Goal: Task Accomplishment & Management: Complete application form

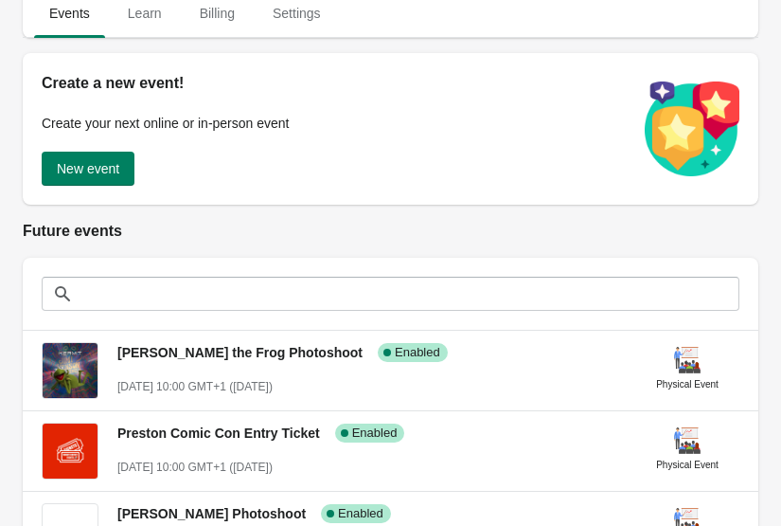
scroll to position [155, 0]
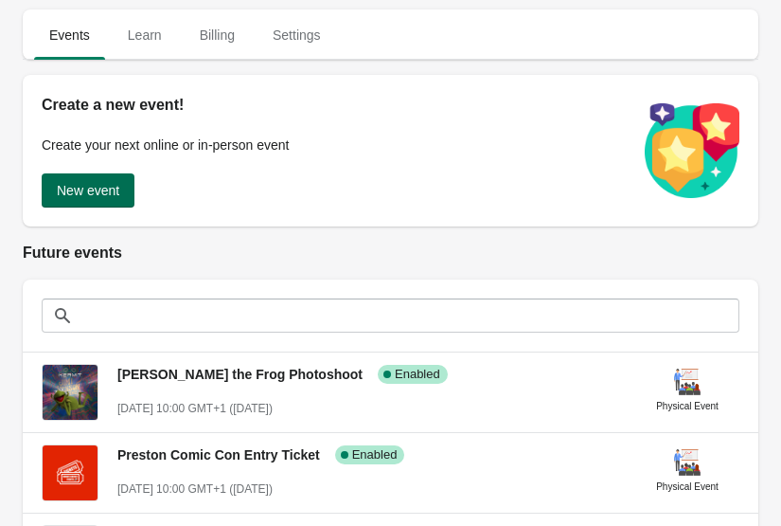
click at [85, 195] on span "New event" at bounding box center [88, 190] width 63 height 15
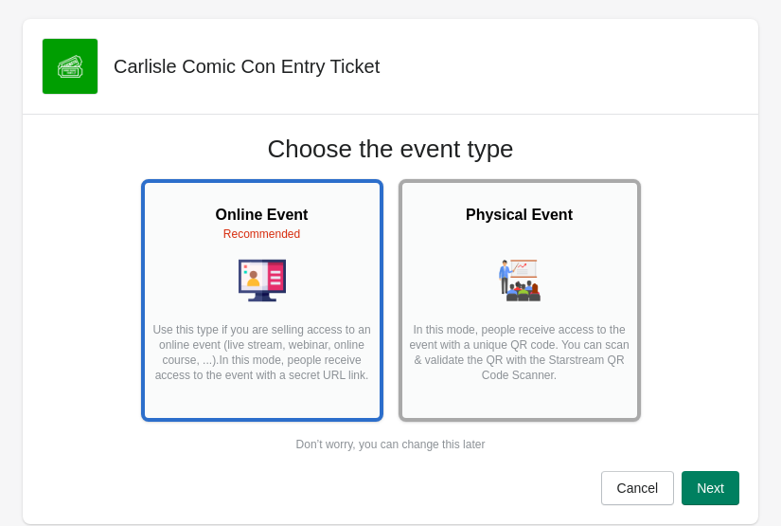
click at [562, 284] on div at bounding box center [520, 282] width 224 height 50
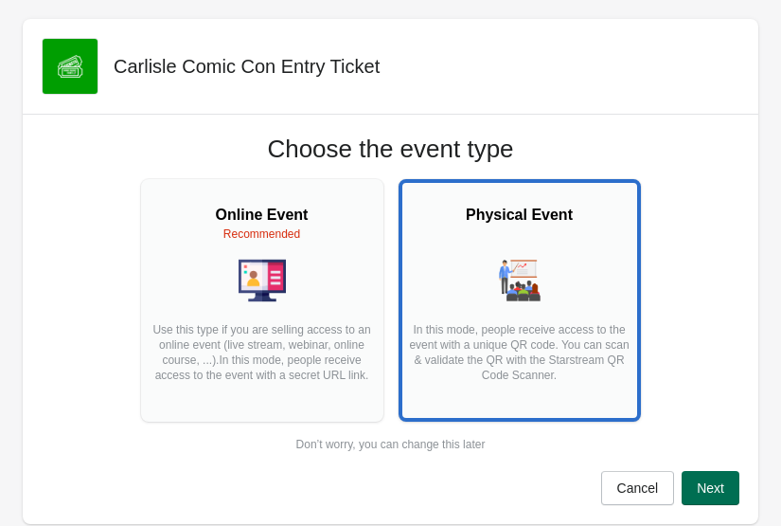
click at [712, 490] on span "Next" at bounding box center [710, 487] width 27 height 15
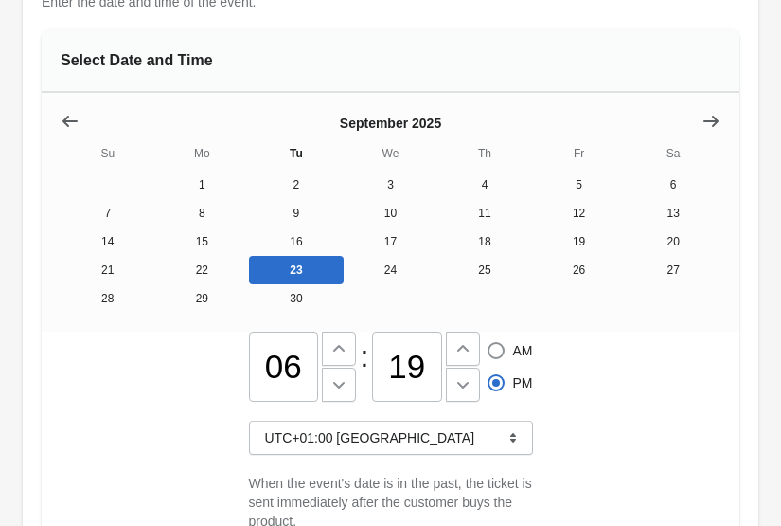
scroll to position [231, 0]
click at [715, 121] on icon "Show next month, October 2025" at bounding box center [711, 121] width 15 height 11
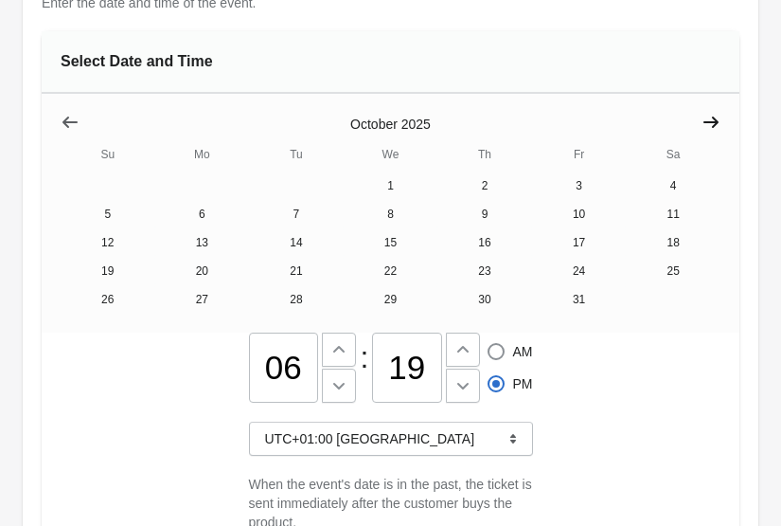
click at [715, 121] on icon "Show next month, November 2025" at bounding box center [711, 121] width 15 height 11
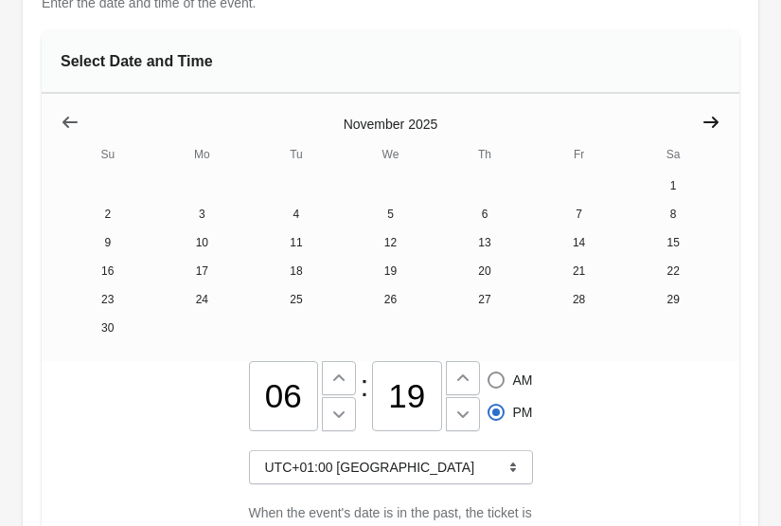
click at [715, 121] on icon "Show next month, December 2025" at bounding box center [711, 121] width 15 height 11
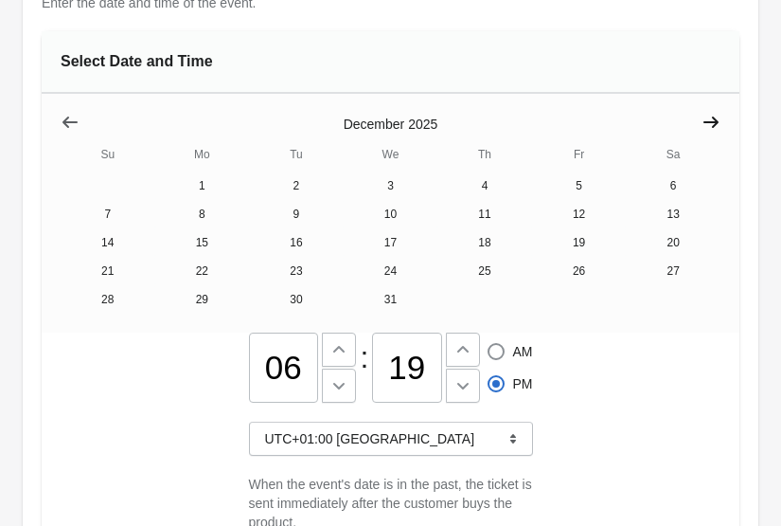
click at [715, 121] on icon "Show next month, January 2026" at bounding box center [711, 121] width 15 height 11
click at [715, 121] on icon "Show next month, February 2026" at bounding box center [711, 121] width 15 height 11
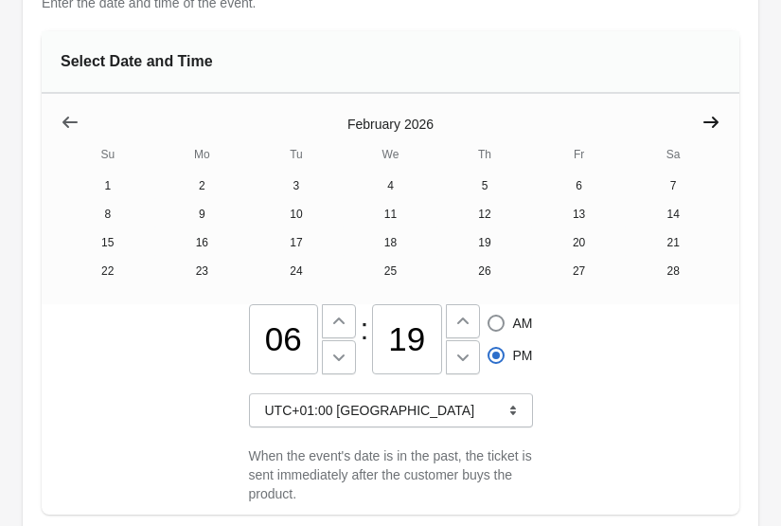
click at [715, 121] on icon "Show next month, March 2026" at bounding box center [711, 121] width 15 height 11
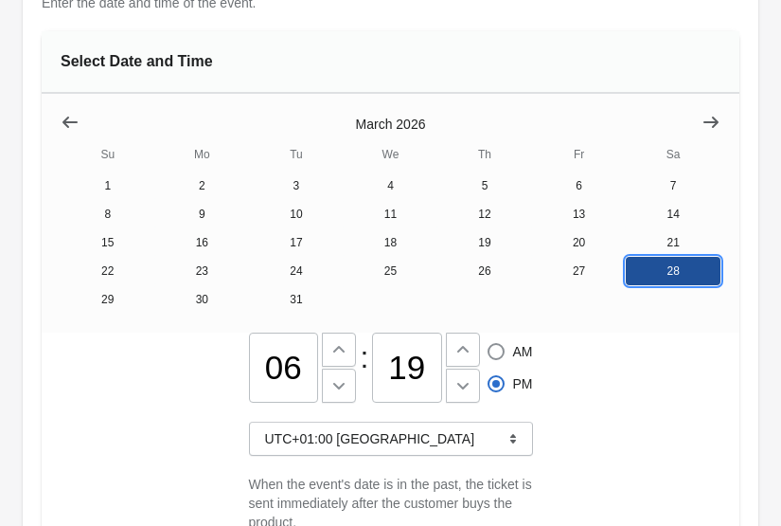
click at [666, 272] on button "28" at bounding box center [673, 271] width 95 height 28
drag, startPoint x: 299, startPoint y: 382, endPoint x: 234, endPoint y: 378, distance: 65.5
click at [234, 378] on div "06 : 19 AM PM UTC+01:00 London When the event's date is in the past, the ticket…" at bounding box center [391, 437] width 698 height 210
type input "10"
radio input "true"
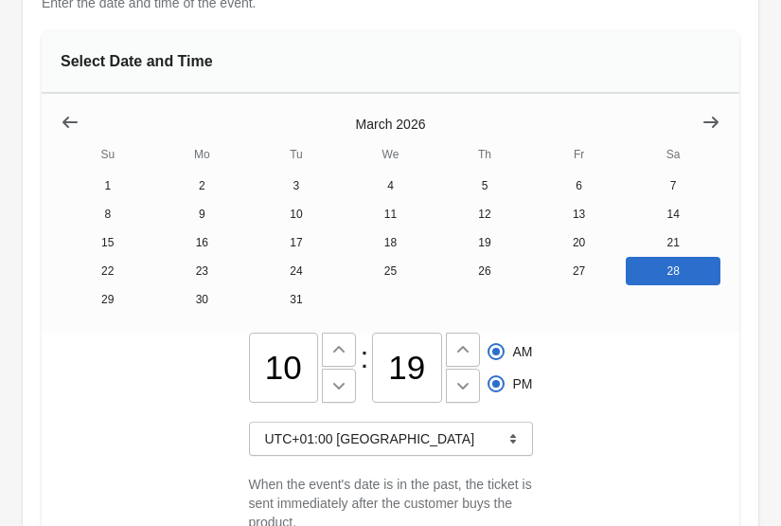
radio input "false"
drag, startPoint x: 429, startPoint y: 376, endPoint x: 371, endPoint y: 364, distance: 59.1
click at [372, 364] on input "19" at bounding box center [407, 367] width 70 height 70
type input "30"
click at [771, 290] on div "Create new event Carlisle Comic Con Entry Ticket Physical Event 1. Event Date E…" at bounding box center [390, 205] width 781 height 872
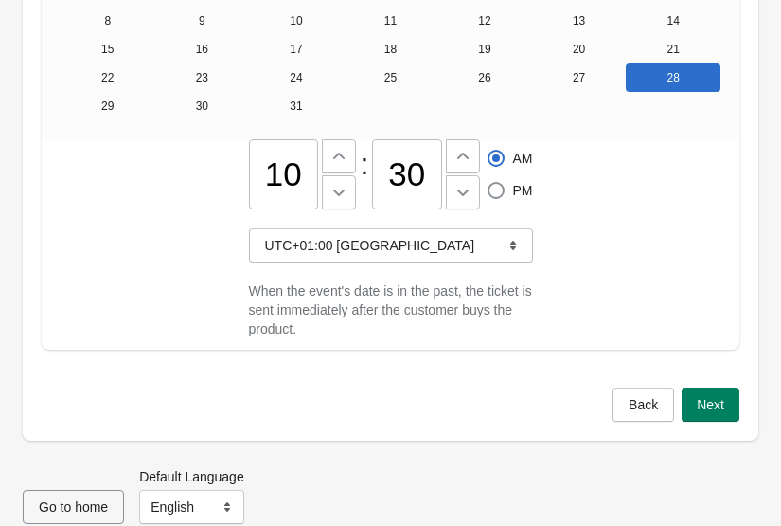
scroll to position [454, 0]
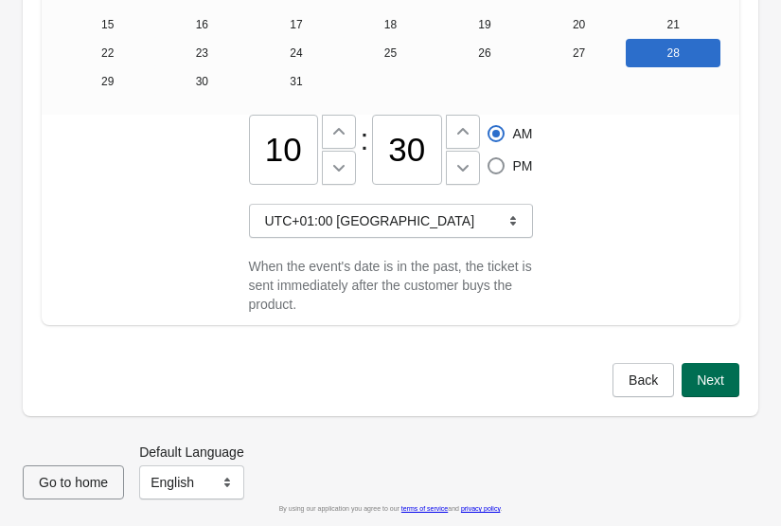
click at [711, 372] on span "Next" at bounding box center [710, 379] width 27 height 15
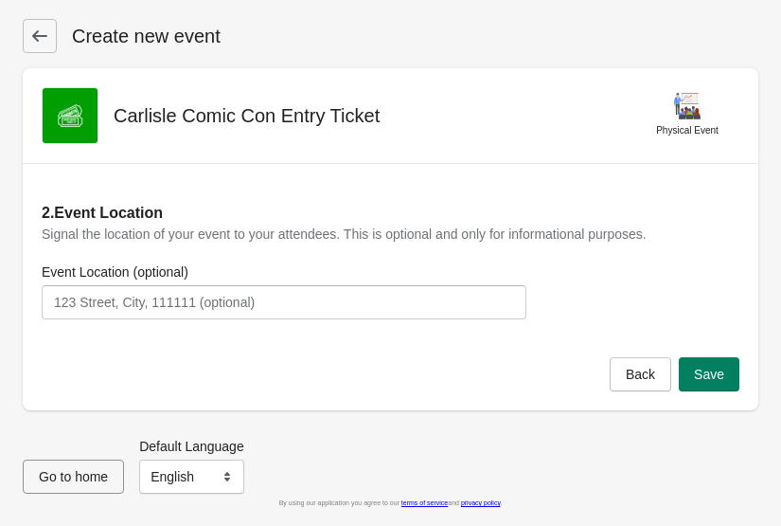
scroll to position [0, 0]
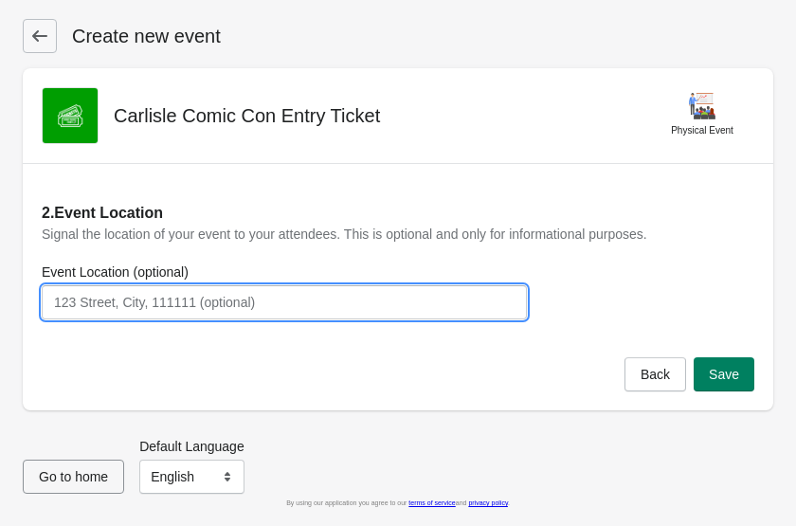
click at [422, 310] on input "Event Location (optional)" at bounding box center [284, 302] width 485 height 34
type input "Richard Rose Central Academy, CA1 1LY"
click at [719, 376] on span "Save" at bounding box center [723, 374] width 30 height 15
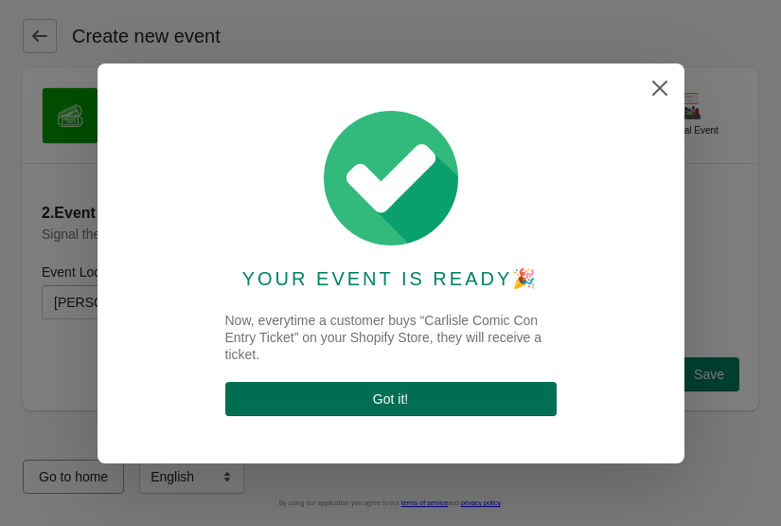
click at [487, 406] on button "Got it !" at bounding box center [390, 399] width 331 height 34
select select "physical"
select select "US"
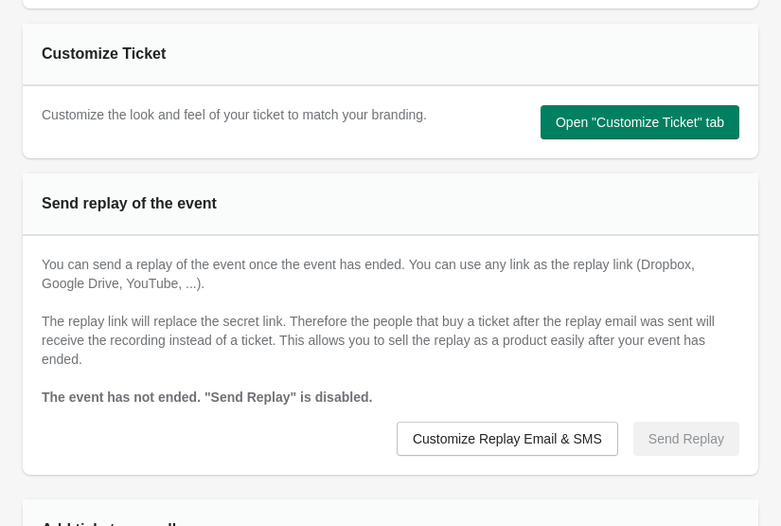
scroll to position [1257, 0]
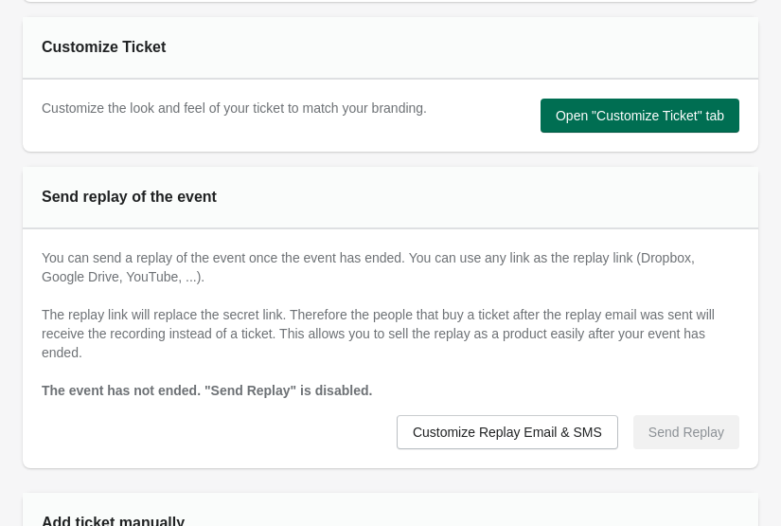
click at [668, 124] on button "Open "Customize Ticket" tab" at bounding box center [640, 115] width 199 height 34
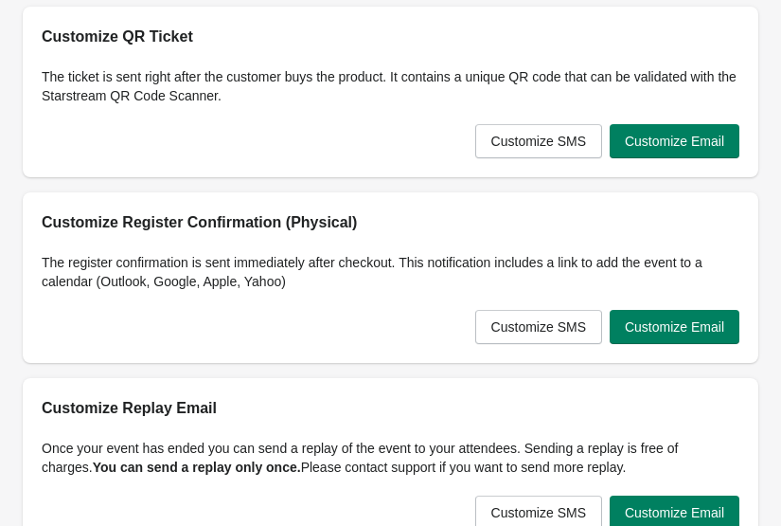
scroll to position [130, 0]
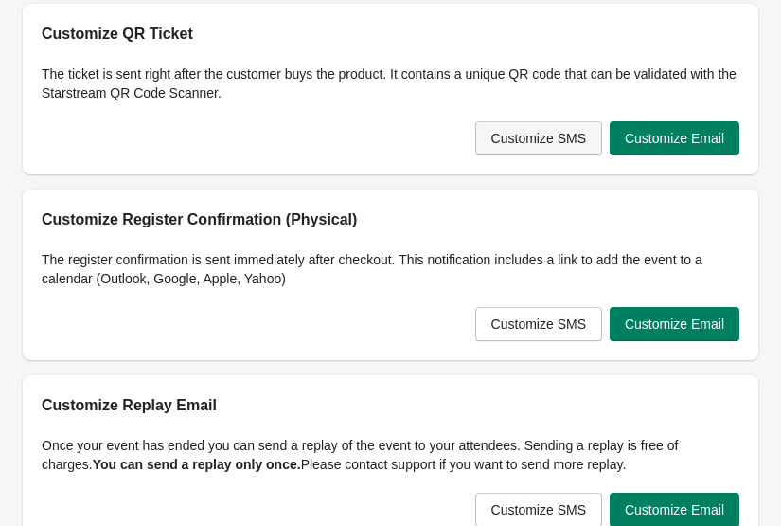
click at [552, 143] on span "Customize SMS" at bounding box center [539, 138] width 95 height 15
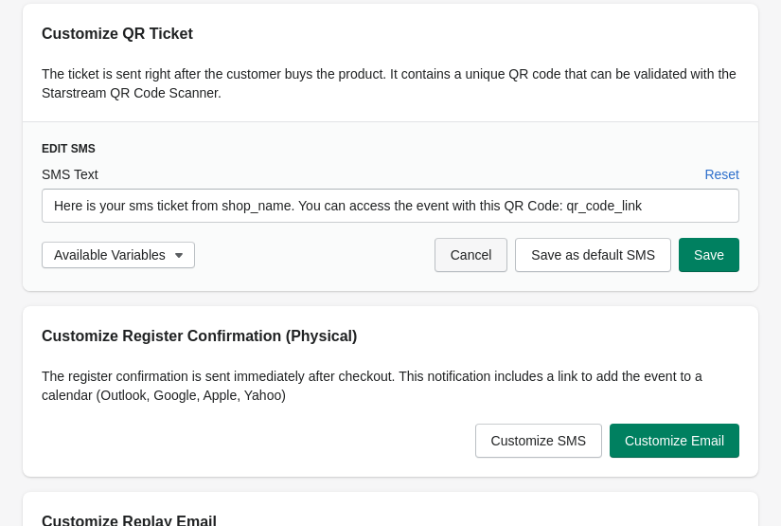
click at [493, 253] on button "Cancel" at bounding box center [472, 255] width 74 height 34
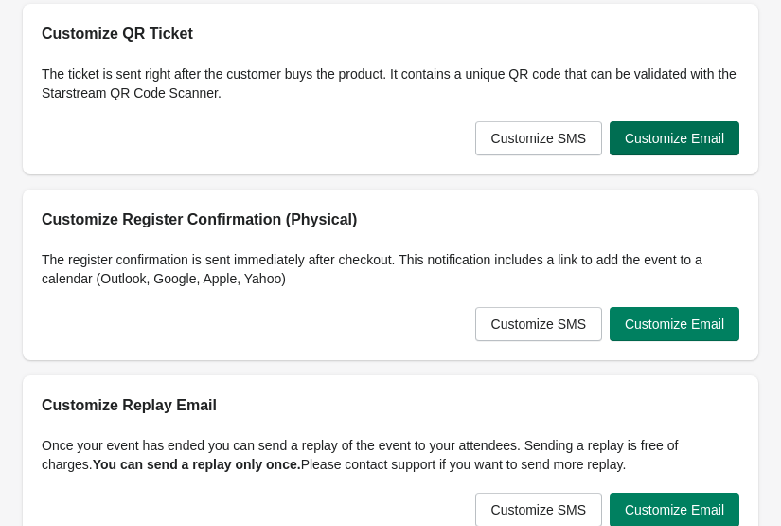
click at [699, 148] on button "Customize Email" at bounding box center [675, 138] width 130 height 34
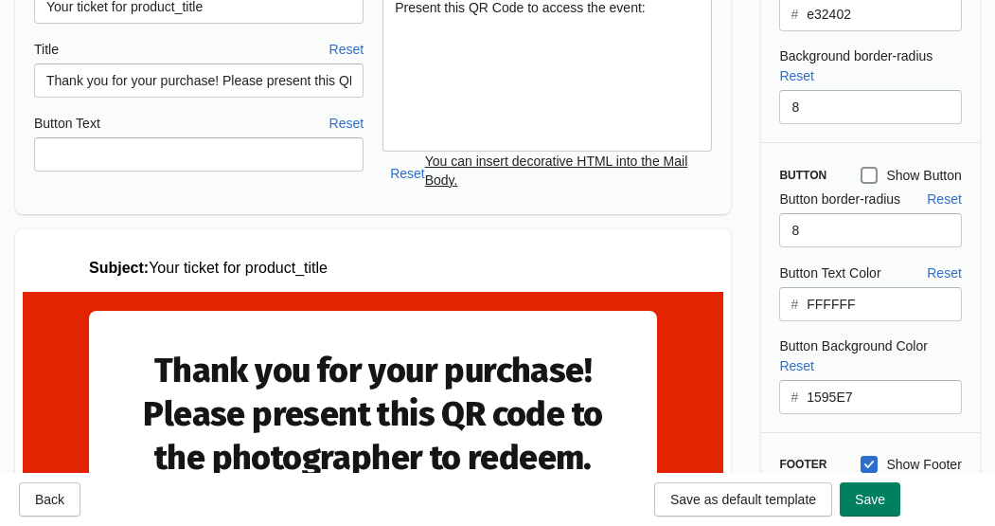
scroll to position [0, 0]
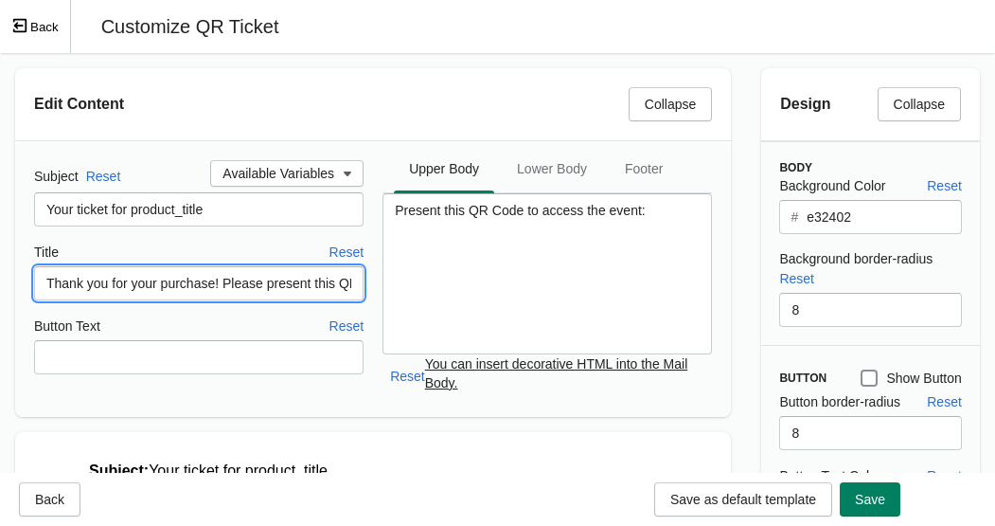
click at [258, 281] on input "Thank you for your purchase! Please present this QR code to the photographer to…" at bounding box center [199, 283] width 330 height 34
drag, startPoint x: 306, startPoint y: 284, endPoint x: 381, endPoint y: 289, distance: 75.0
click at [381, 289] on div "Subject Reset Available Variables Your ticket for product_title Title Reset Tha…" at bounding box center [373, 279] width 678 height 238
click at [229, 284] on input "Thank you for your purchase! Please present this QR code to the photographer to…" at bounding box center [199, 283] width 330 height 34
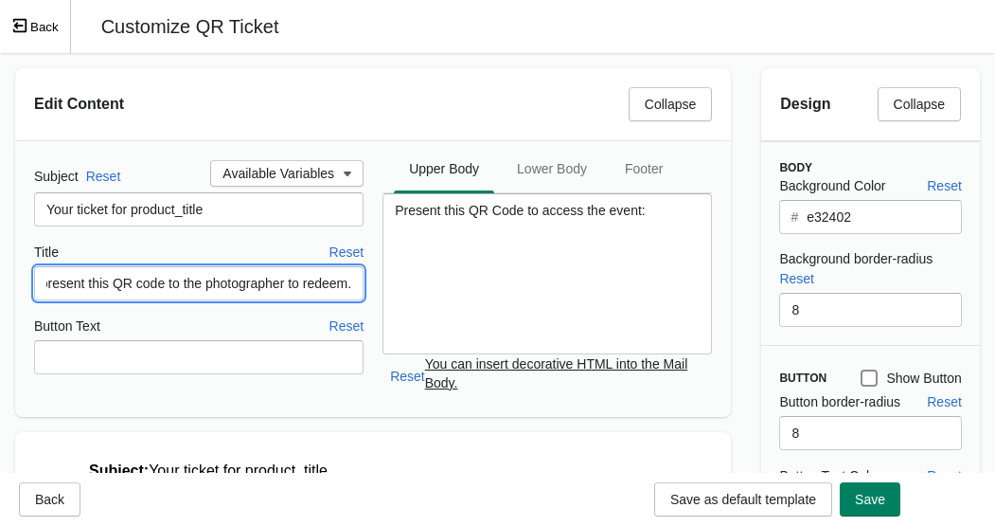
click at [173, 287] on input "Thank you for your purchase! Please present this QR code to the photographer to…" at bounding box center [199, 283] width 330 height 34
drag, startPoint x: 354, startPoint y: 286, endPoint x: 178, endPoint y: 279, distance: 176.3
click at [178, 279] on input "Thank you for your purchase! Please present this QR code tothe photographer to …" at bounding box center [199, 283] width 330 height 34
click at [234, 280] on input "Thank you for your purchase! Please present this QR code to the team members on…" at bounding box center [199, 283] width 330 height 34
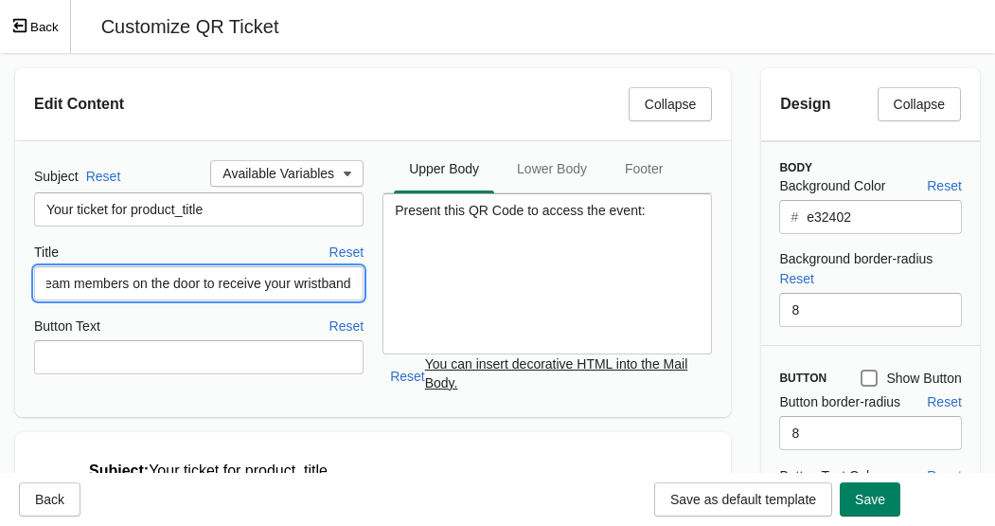
type input "Thank you for your purchase! Please present this QR code to the team members on…"
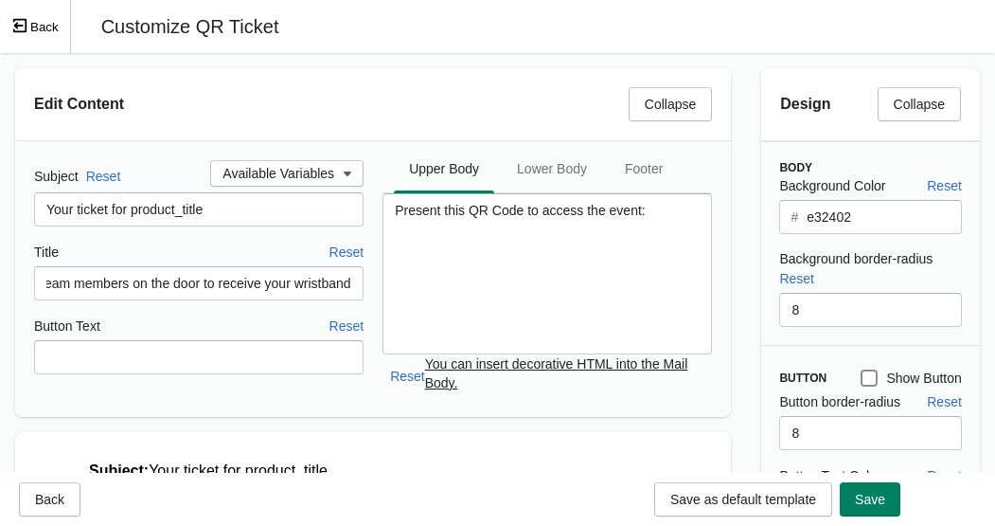
click at [308, 253] on div "Title Reset" at bounding box center [199, 252] width 330 height 21
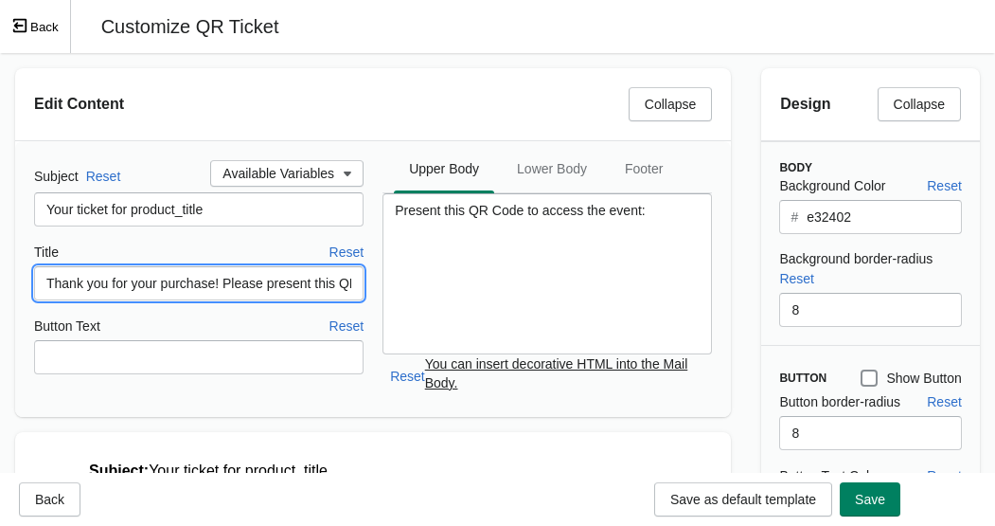
click at [306, 280] on input "Thank you for your purchase! Please present this QR code to the team members on…" at bounding box center [199, 283] width 330 height 34
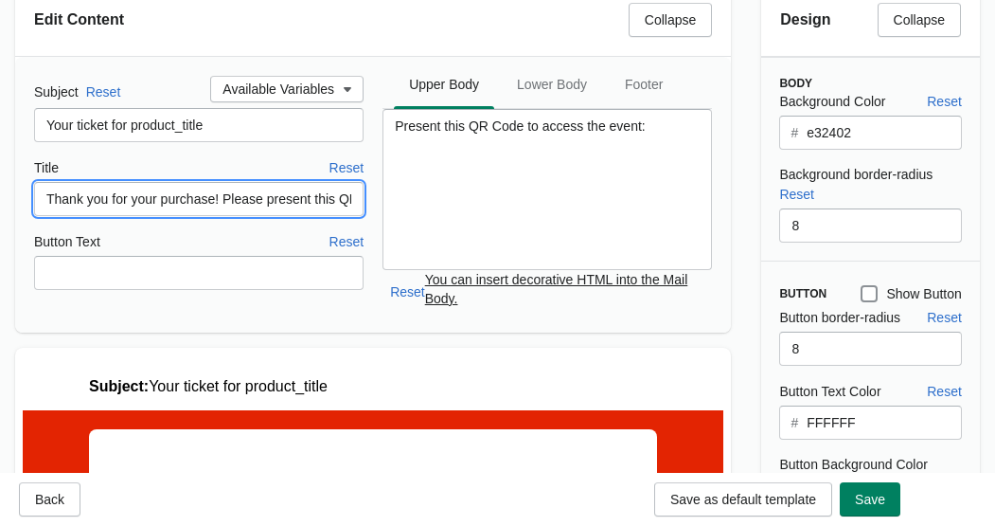
scroll to position [76, 0]
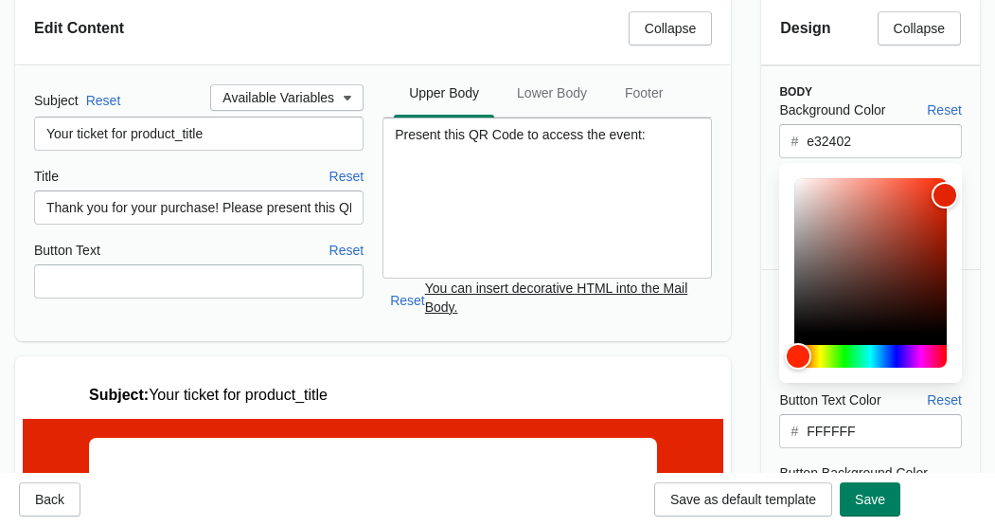
drag, startPoint x: 899, startPoint y: 139, endPoint x: 808, endPoint y: 131, distance: 91.3
click at [780, 131] on input "e32402" at bounding box center [884, 141] width 156 height 34
drag, startPoint x: 869, startPoint y: 148, endPoint x: 803, endPoint y: 147, distance: 66.3
click at [780, 147] on div "# e32402" at bounding box center [870, 141] width 182 height 34
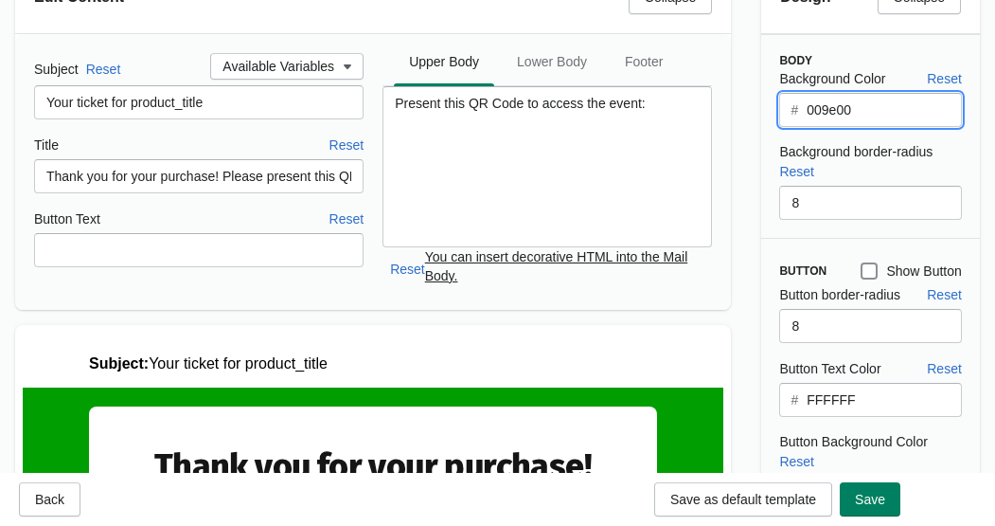
scroll to position [80, 0]
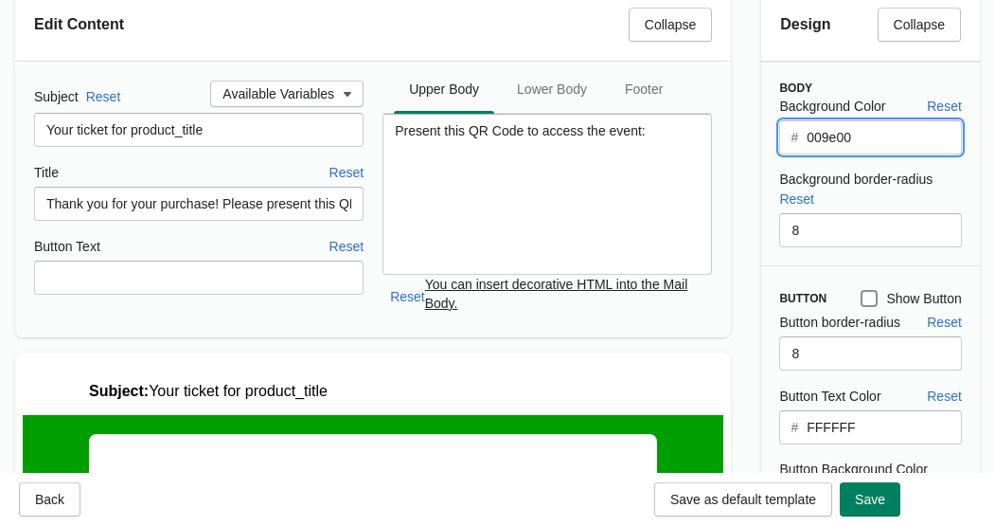
drag, startPoint x: 863, startPoint y: 139, endPoint x: 809, endPoint y: 141, distance: 54.0
click at [780, 136] on input "009e00" at bounding box center [884, 137] width 156 height 34
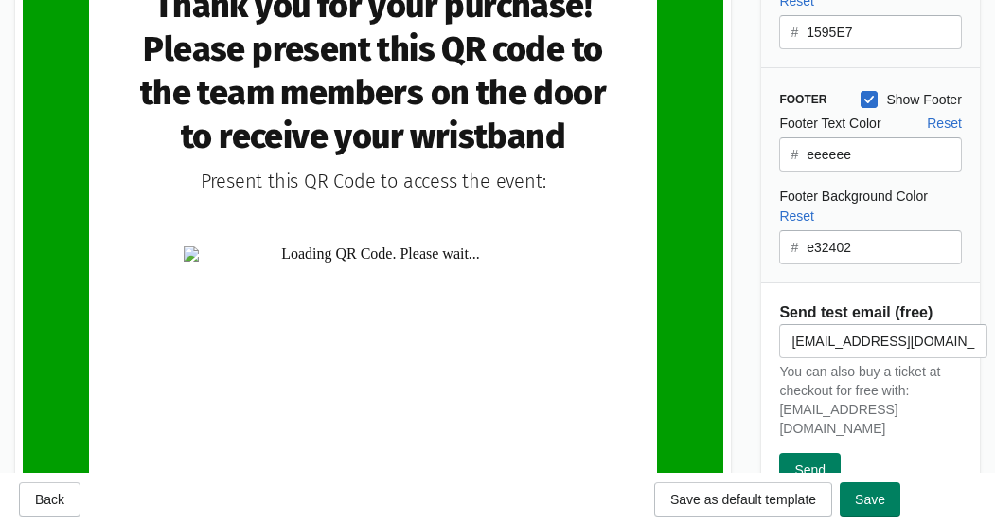
type input "009e00"
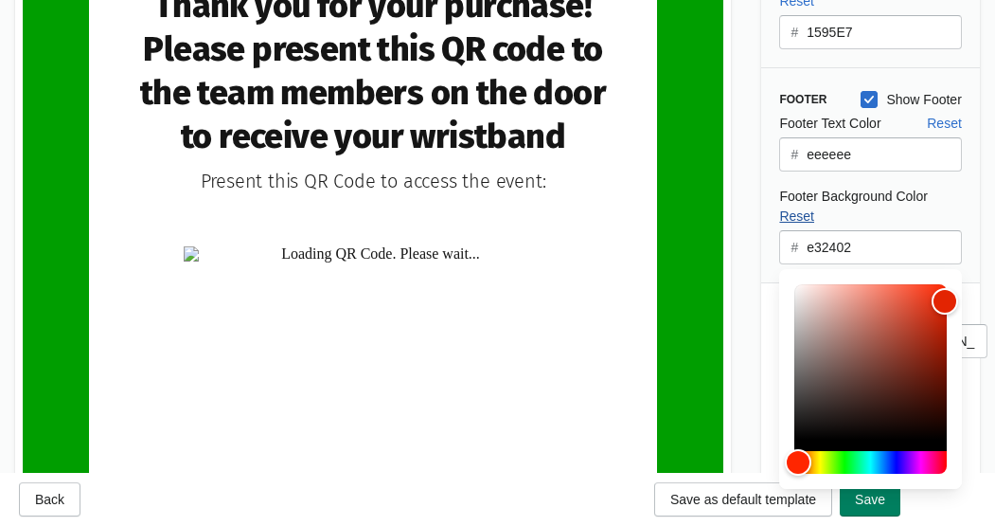
drag, startPoint x: 884, startPoint y: 230, endPoint x: 785, endPoint y: 227, distance: 98.5
click at [780, 227] on div "Footer Background Color Reset # e32402" at bounding box center [870, 226] width 182 height 78
drag, startPoint x: 862, startPoint y: 252, endPoint x: 781, endPoint y: 252, distance: 80.5
click at [780, 252] on div "# e32402" at bounding box center [870, 247] width 182 height 34
paste input "009e00"
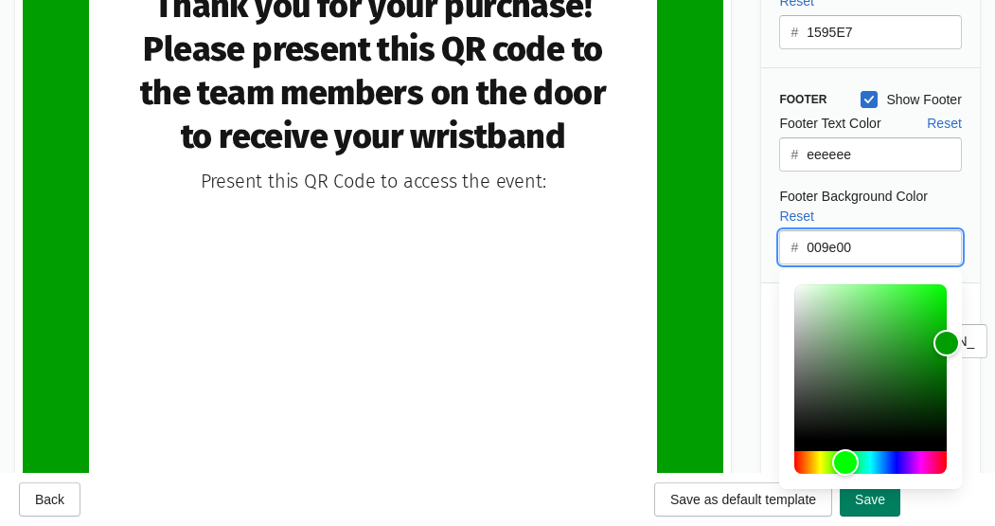
scroll to position [0, 0]
type input "009e00"
click at [780, 248] on div "Design Collapse Body Background Color Reset # 009e00 Background border-radius R…" at bounding box center [870, 3] width 249 height 1034
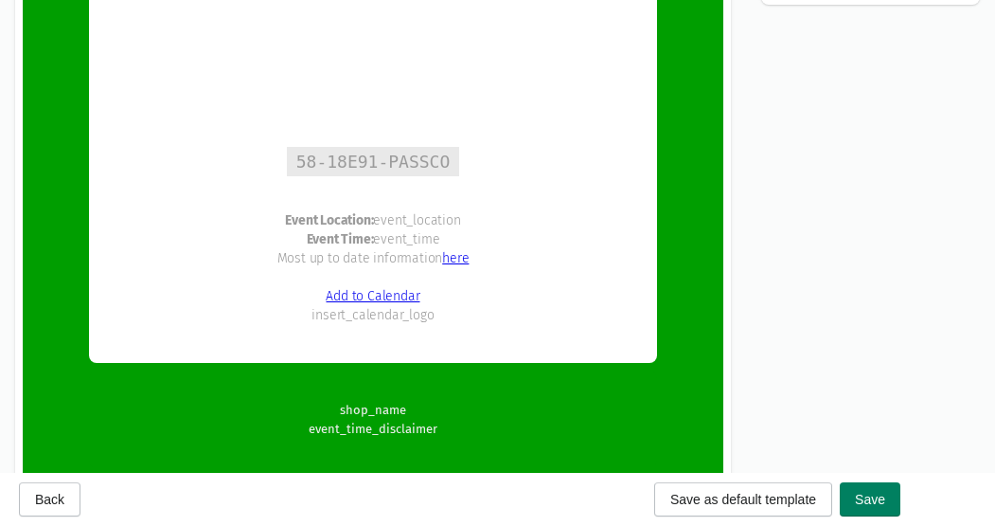
scroll to position [1139, 0]
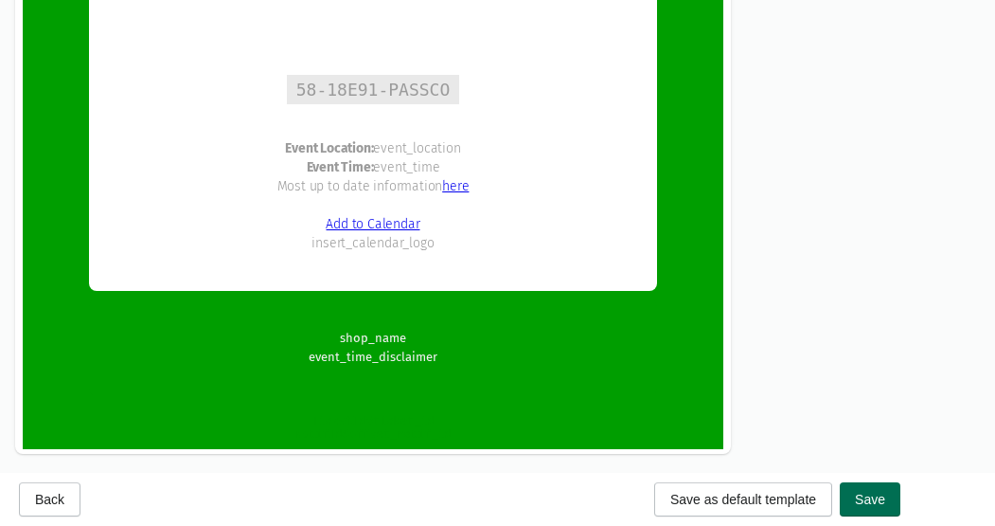
click at [780, 493] on button "Save" at bounding box center [870, 499] width 61 height 34
click at [780, 492] on span "Save" at bounding box center [870, 499] width 30 height 15
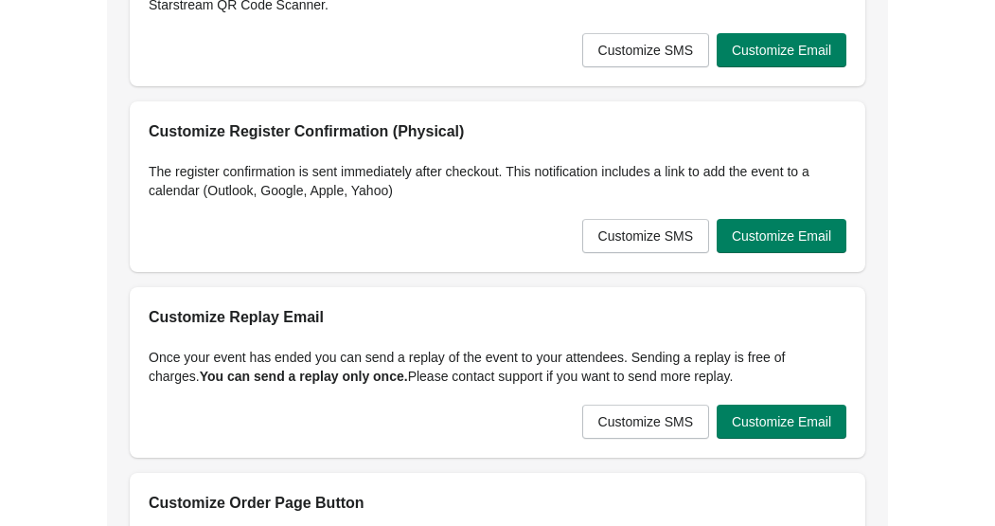
scroll to position [0, 0]
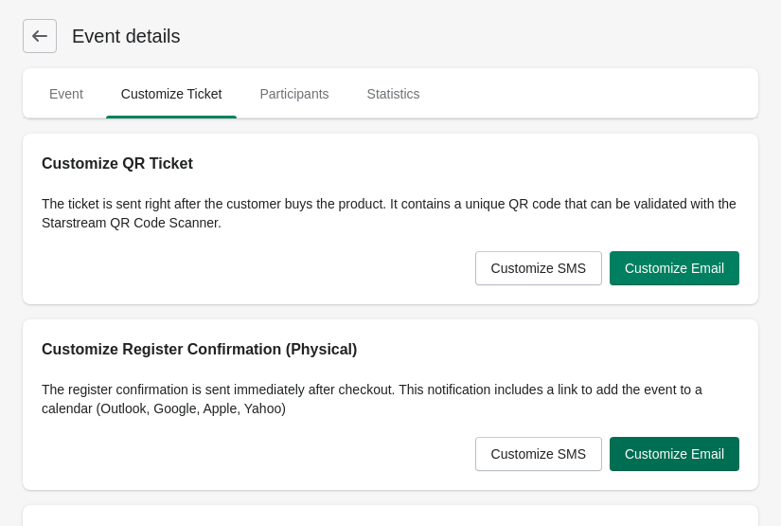
click at [662, 457] on span "Customize Email" at bounding box center [674, 453] width 99 height 15
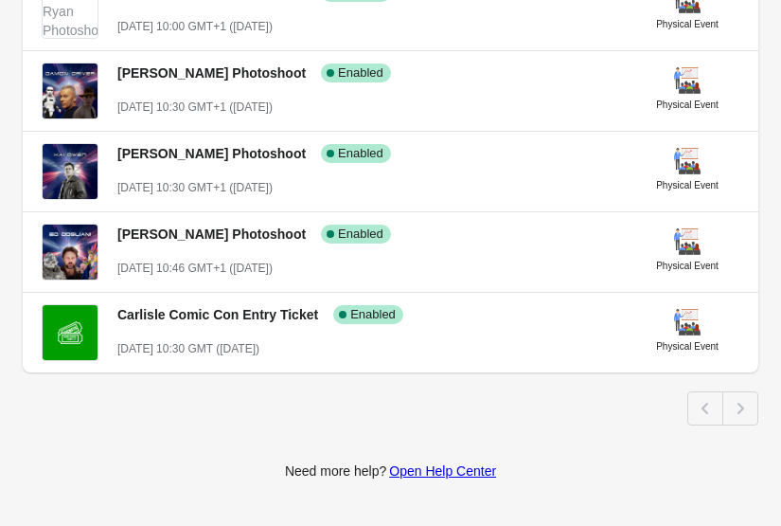
scroll to position [210, 0]
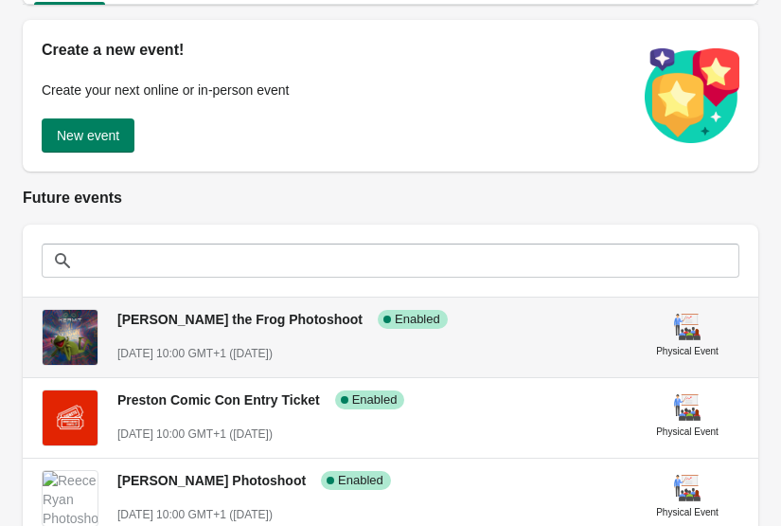
click at [228, 315] on span "[PERSON_NAME] the Frog Photoshoot" at bounding box center [239, 319] width 245 height 15
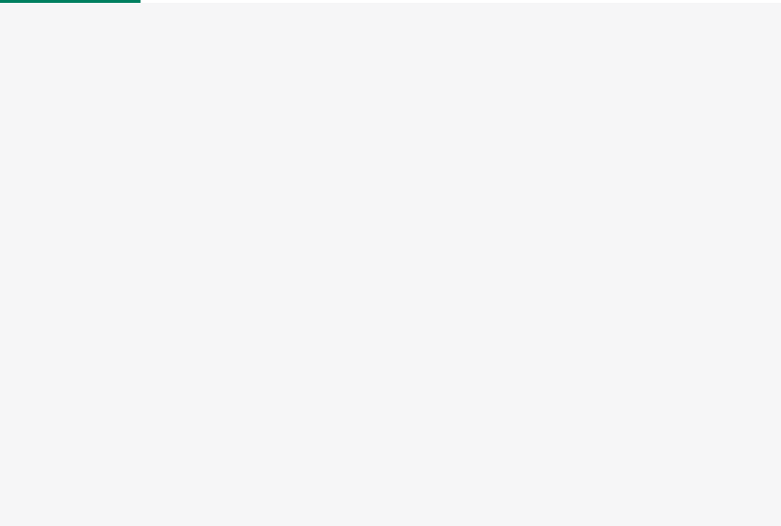
select select "physical"
select select "US"
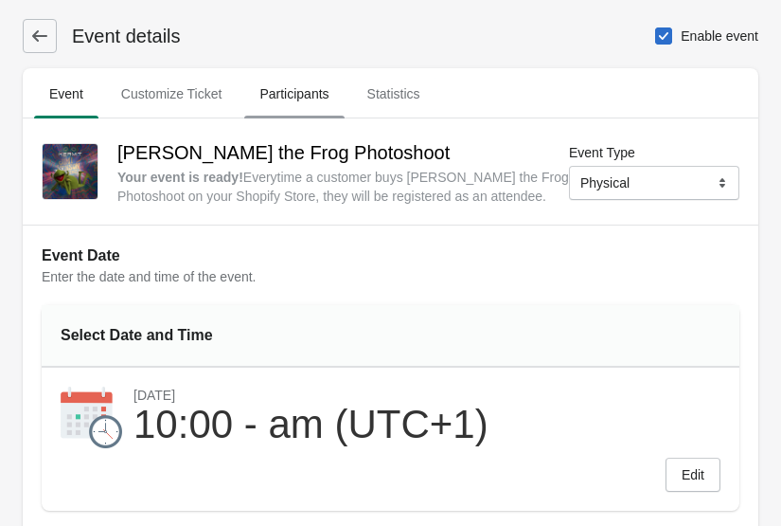
click at [294, 77] on span "Participants" at bounding box center [293, 94] width 99 height 34
select select "US"
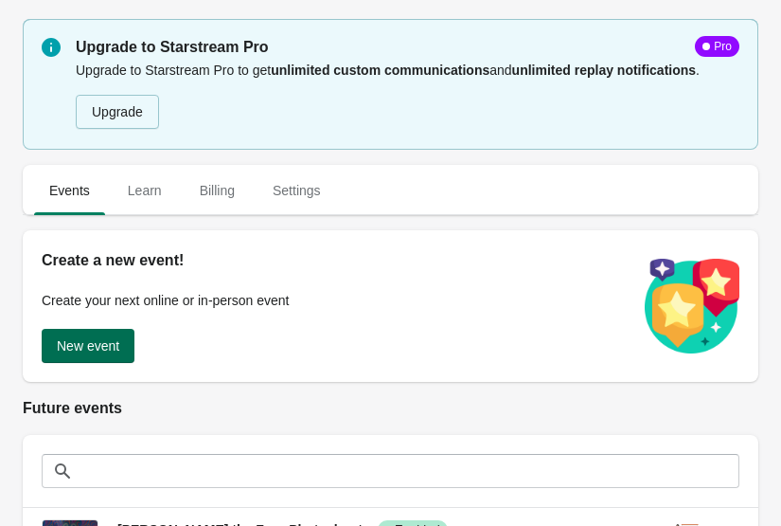
click at [98, 359] on button "New event" at bounding box center [88, 346] width 93 height 34
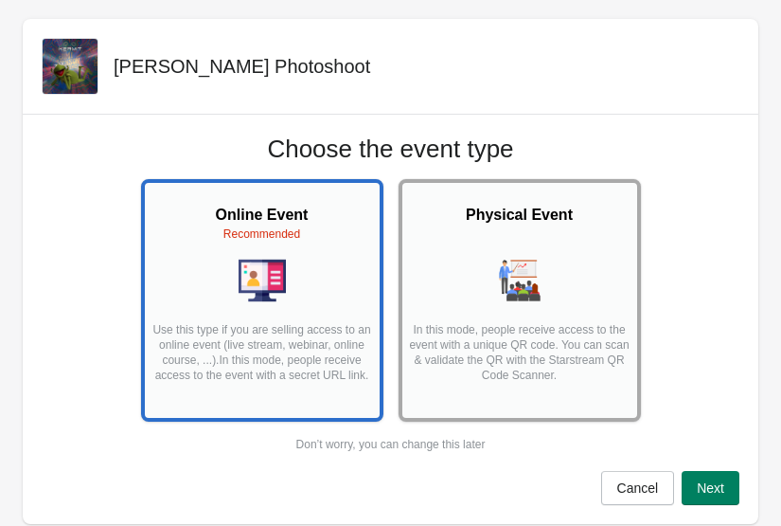
click at [568, 370] on p "In this mode, people receive access to the event with a unique QR code. You can…" at bounding box center [520, 360] width 224 height 76
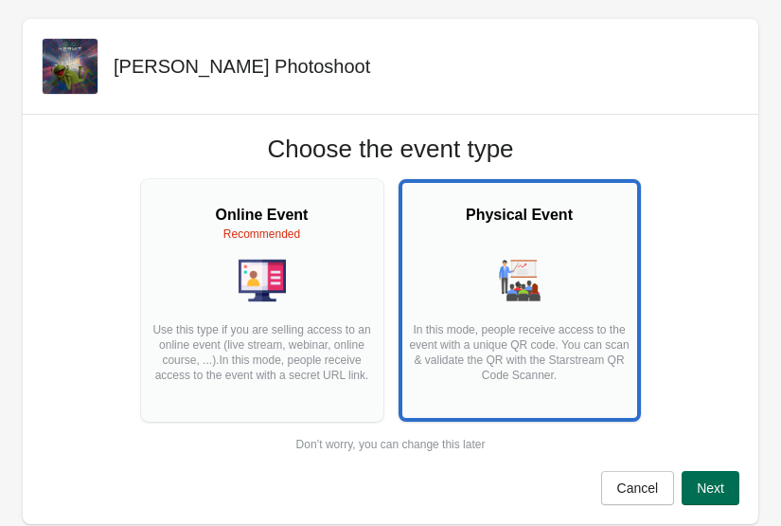
click at [721, 484] on span "Next" at bounding box center [710, 487] width 27 height 15
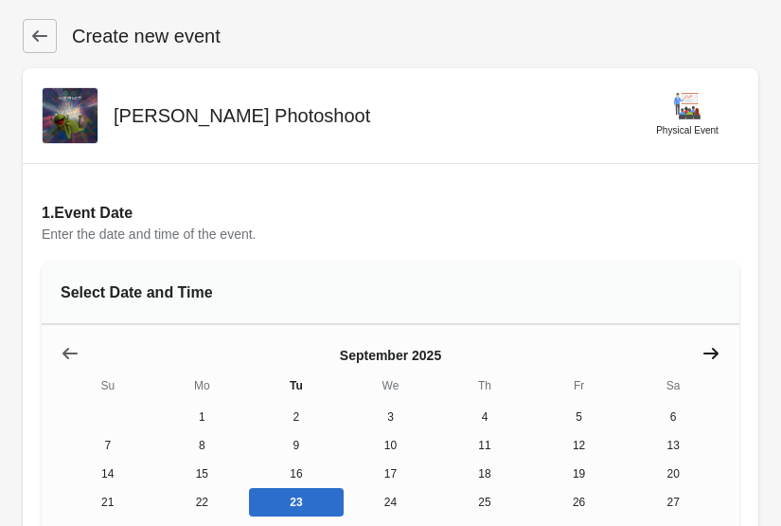
click at [707, 351] on icon "Show next month, October 2025" at bounding box center [711, 353] width 19 height 19
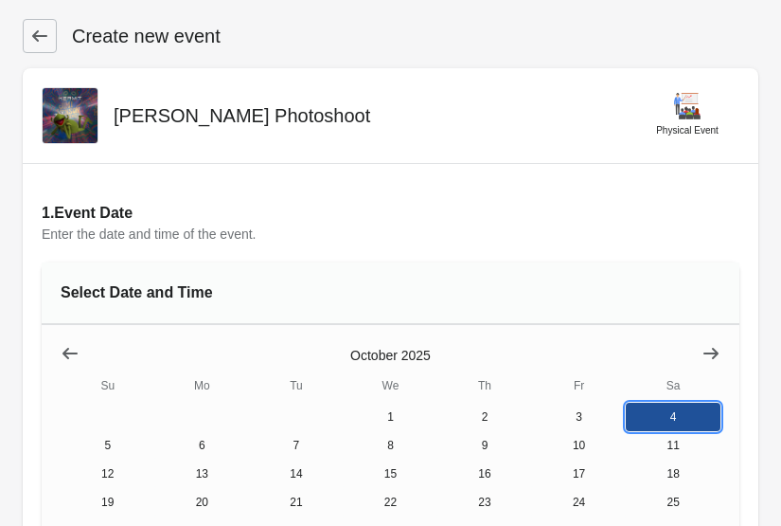
click at [680, 406] on button "4" at bounding box center [673, 417] width 95 height 28
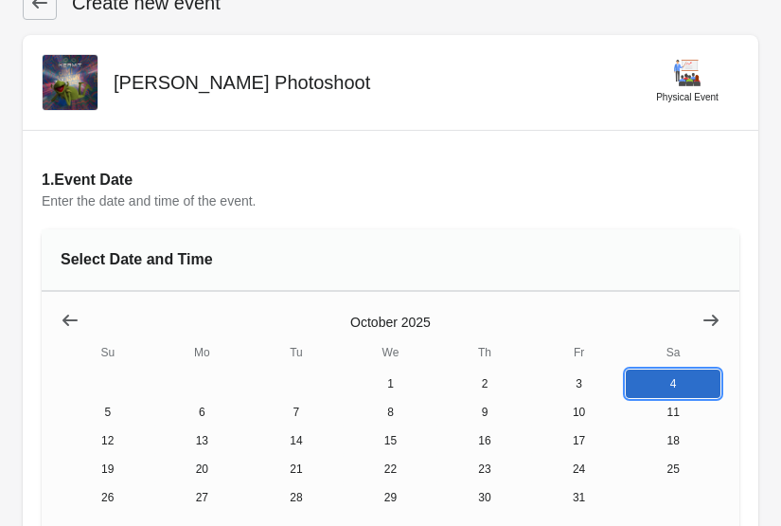
scroll to position [454, 0]
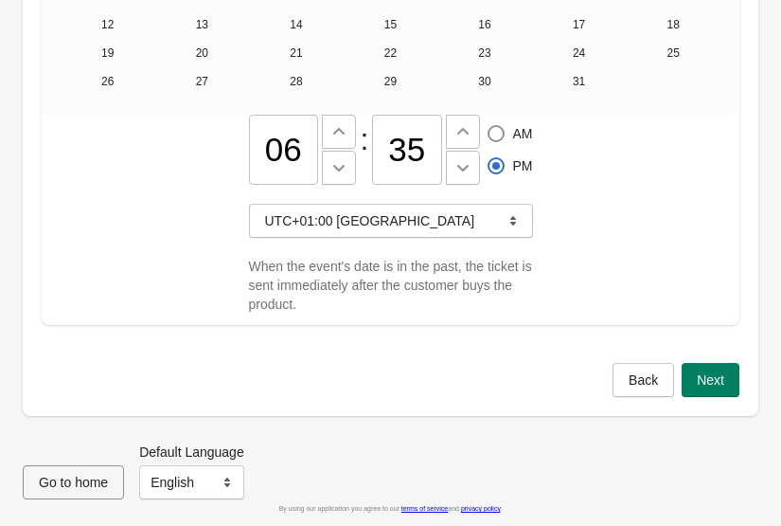
drag, startPoint x: 293, startPoint y: 147, endPoint x: 245, endPoint y: 152, distance: 47.6
click at [245, 152] on div "06 : 35 AM PM UTC+01:00 London When the event's date is in the past, the ticket…" at bounding box center [391, 220] width 698 height 210
type input "10"
radio input "true"
radio input "false"
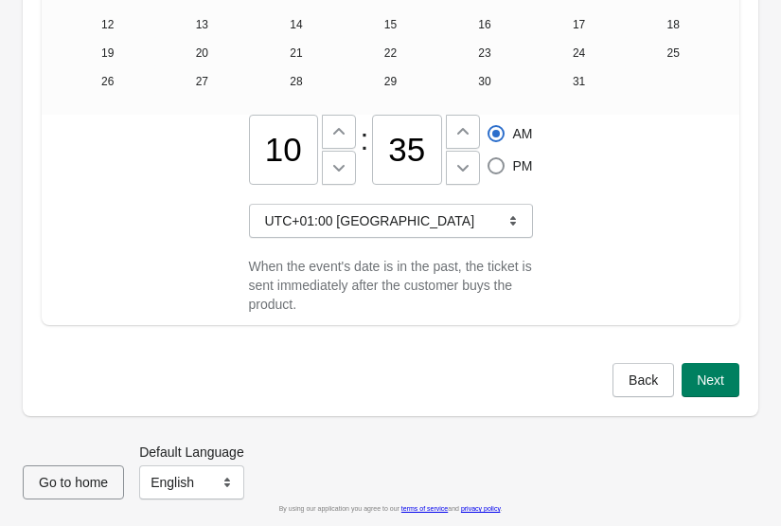
click at [424, 149] on input "35" at bounding box center [407, 150] width 70 height 70
type input "30"
click at [608, 260] on div "10 : 30 AM PM UTC+01:00 London When the event's date is in the past, the ticket…" at bounding box center [391, 220] width 698 height 210
click at [725, 395] on button "Next" at bounding box center [711, 380] width 58 height 34
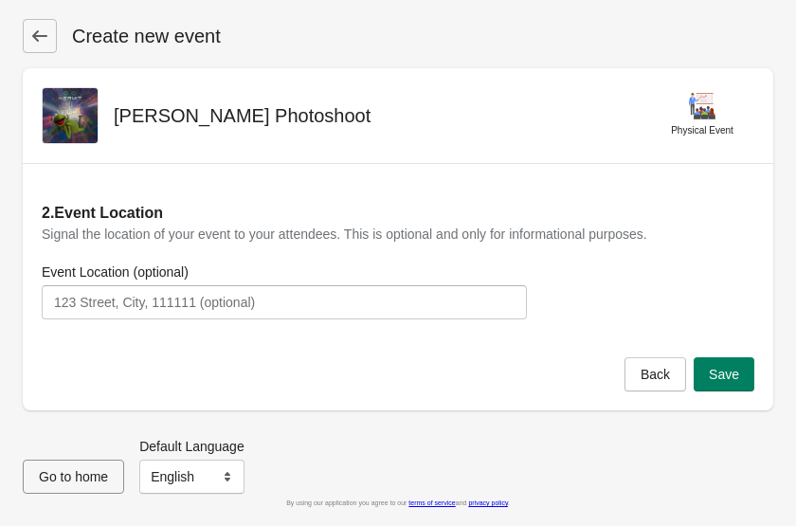
click at [725, 395] on div "Back Save" at bounding box center [398, 383] width 750 height 53
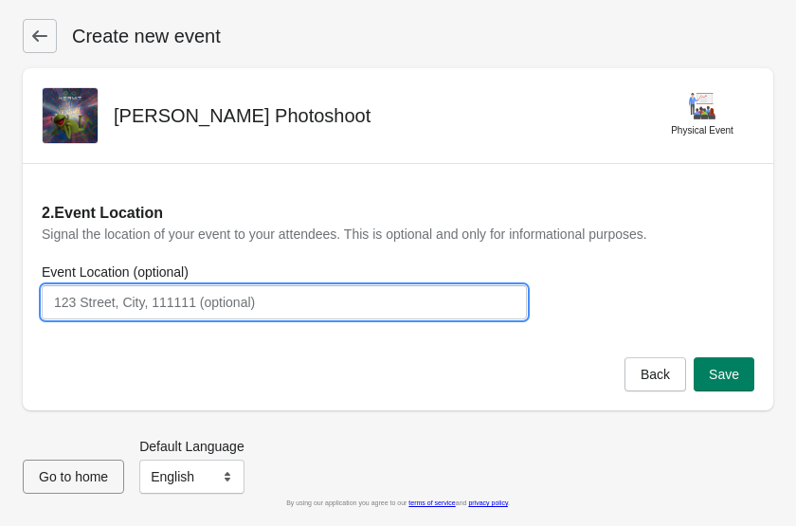
click at [302, 300] on input "Event Location (optional)" at bounding box center [284, 302] width 485 height 34
type input "53 DEGREES, Preston, PR1 7HN"
click at [720, 363] on button "Save" at bounding box center [723, 374] width 61 height 34
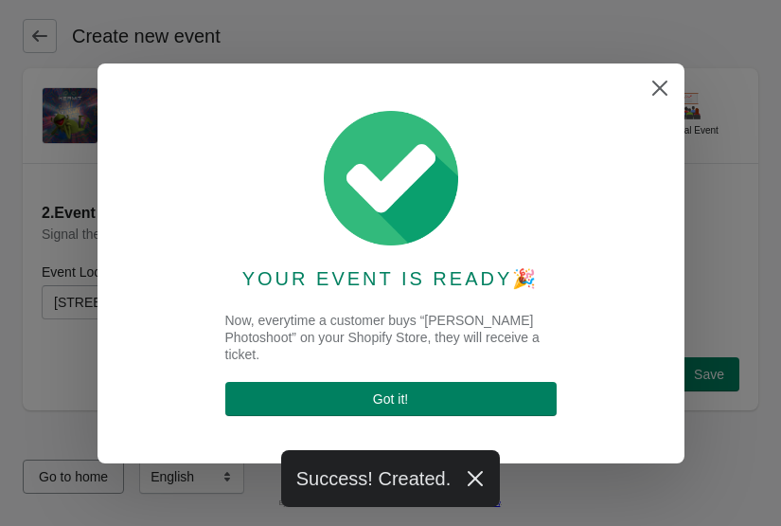
click at [488, 424] on div "YOUR EVENT IS READY 🎉 Now, everytime a customer buys “Phil Fletcher Photoshoot”…" at bounding box center [390, 263] width 549 height 362
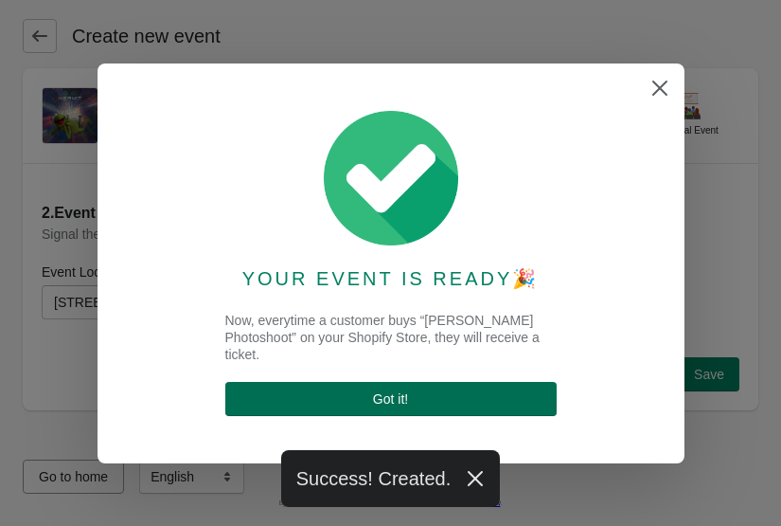
click at [461, 385] on button "Got it !" at bounding box center [390, 399] width 331 height 34
select select "physical"
select select "US"
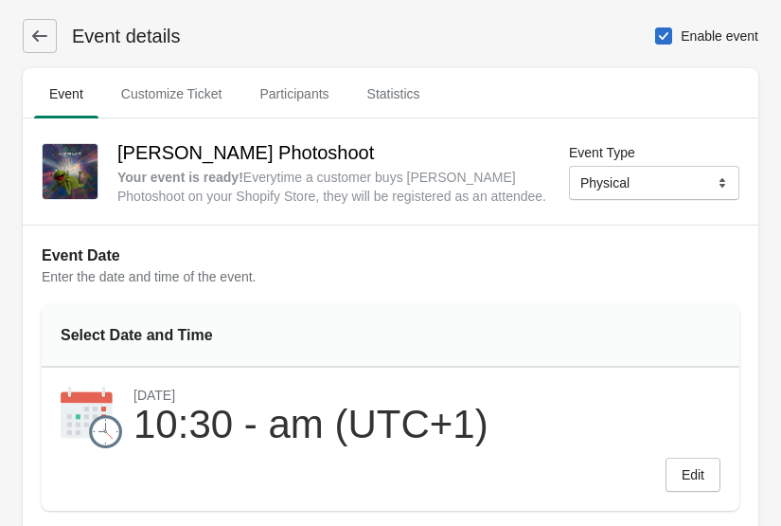
click at [32, 34] on icon at bounding box center [39, 36] width 19 height 19
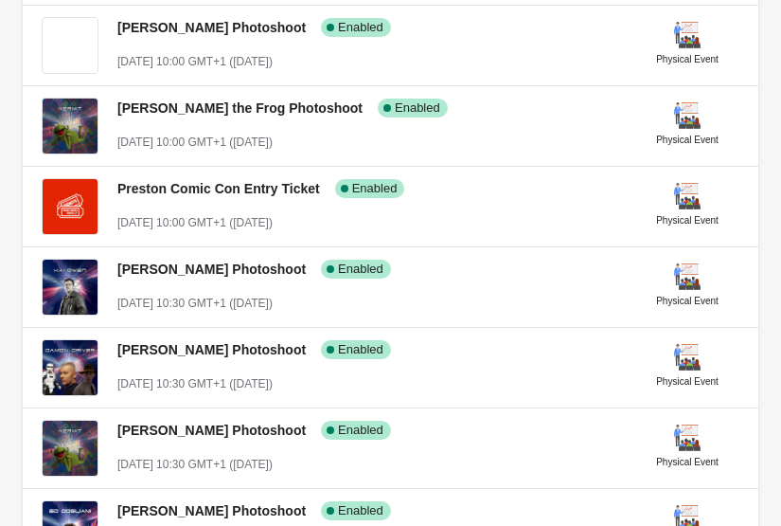
scroll to position [500, 0]
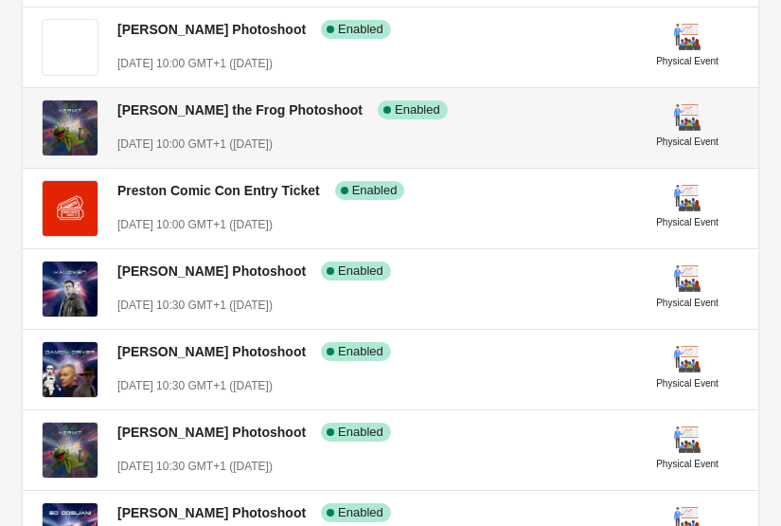
click at [88, 131] on img at bounding box center [70, 127] width 55 height 55
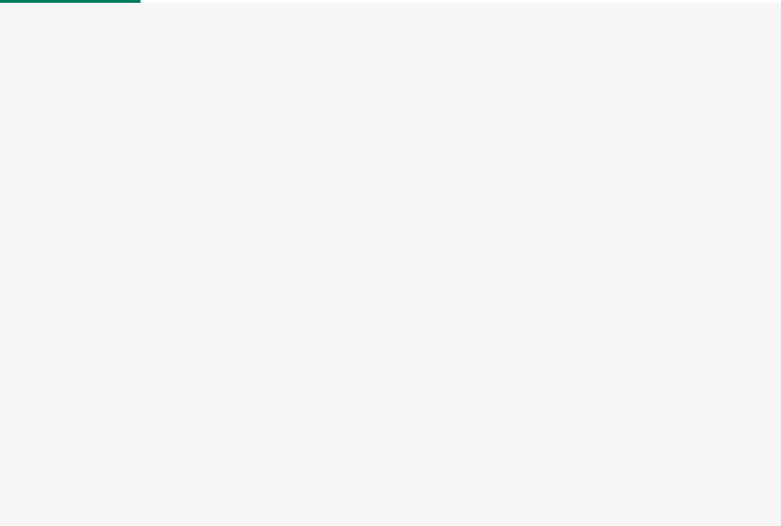
select select "physical"
select select "US"
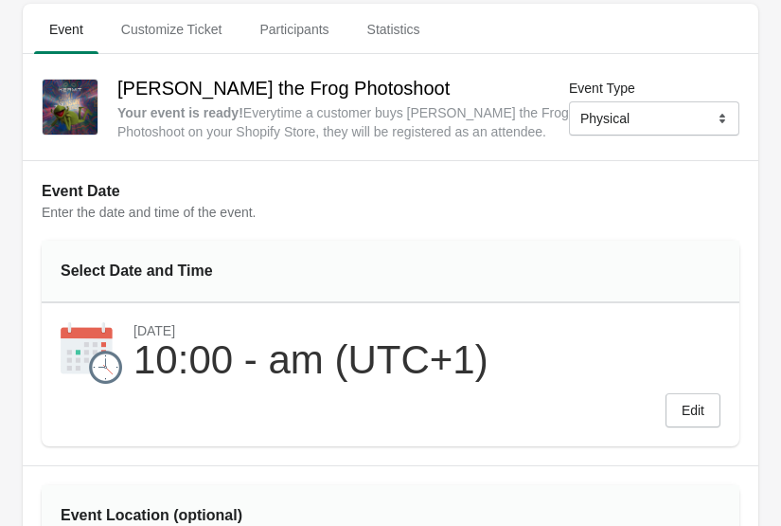
scroll to position [104, 0]
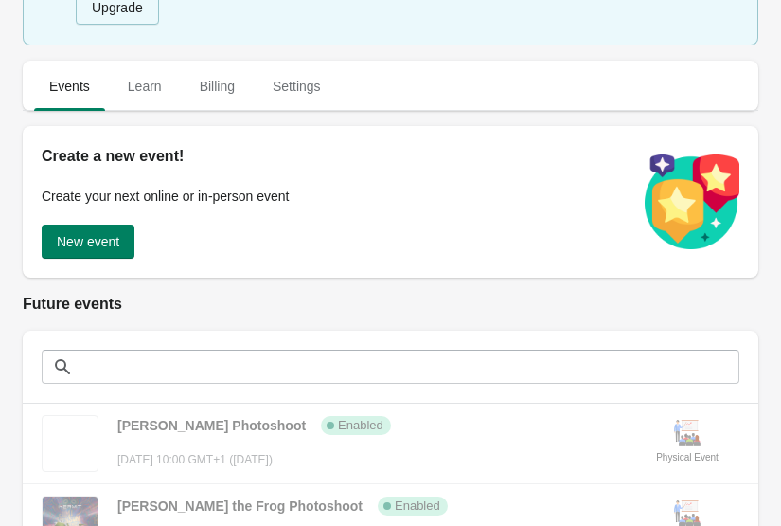
scroll to position [500, 0]
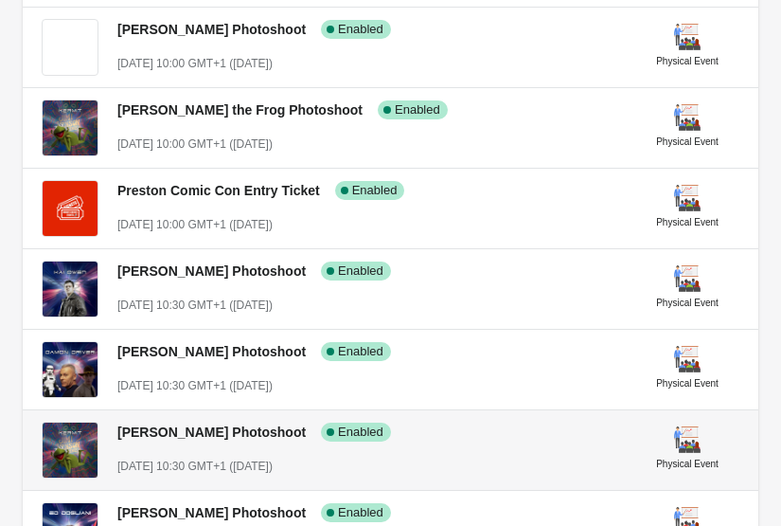
click at [97, 444] on img at bounding box center [70, 449] width 55 height 55
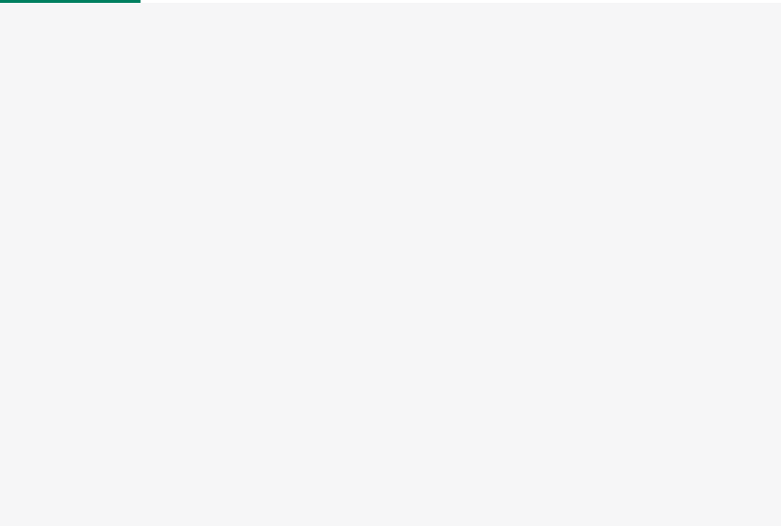
select select "physical"
select select "US"
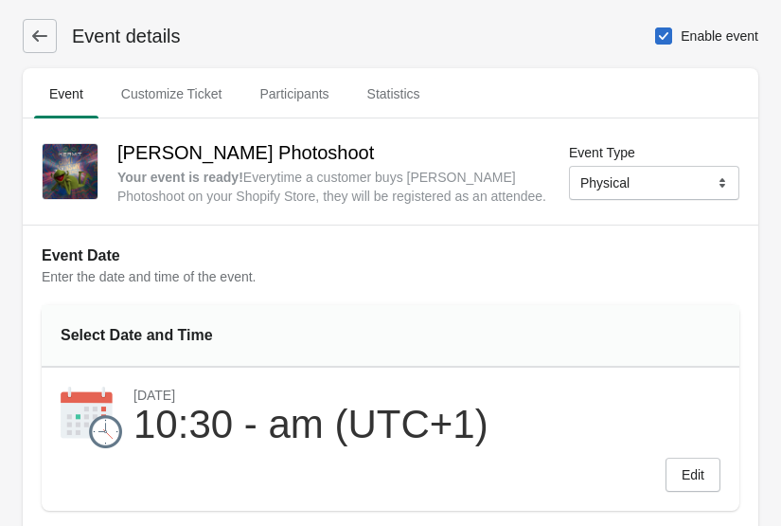
click at [35, 171] on div "Phil Fletcher Photoshoot Your event is ready ! Everytime a customer buys Phil F…" at bounding box center [391, 171] width 736 height 106
click at [73, 171] on img at bounding box center [70, 171] width 55 height 55
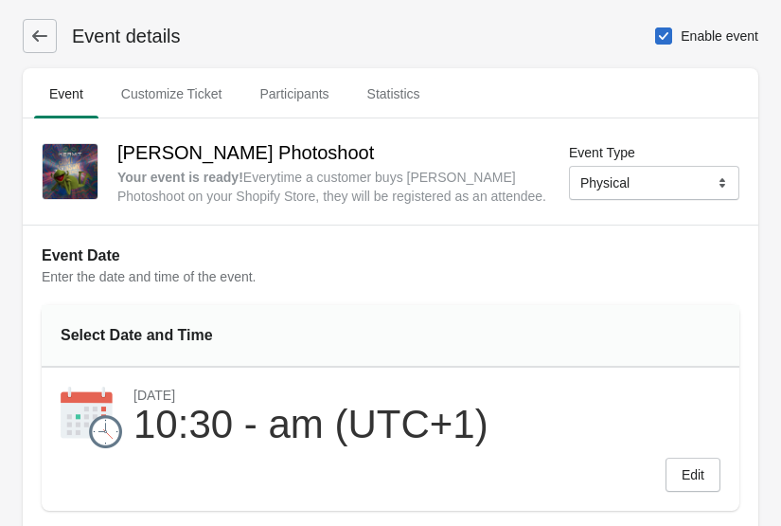
click at [73, 171] on img at bounding box center [70, 171] width 55 height 55
